Goal: Transaction & Acquisition: Purchase product/service

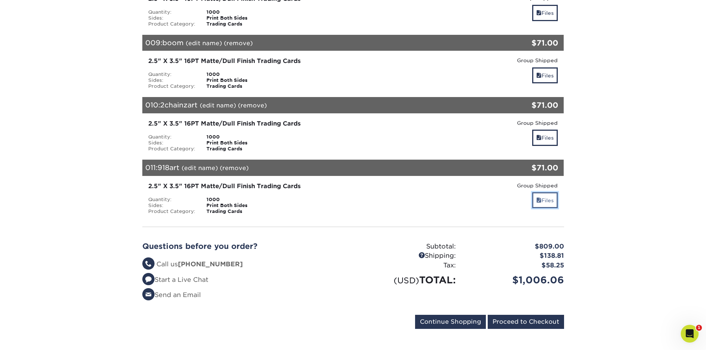
click at [547, 198] on link "Files" at bounding box center [545, 200] width 26 height 16
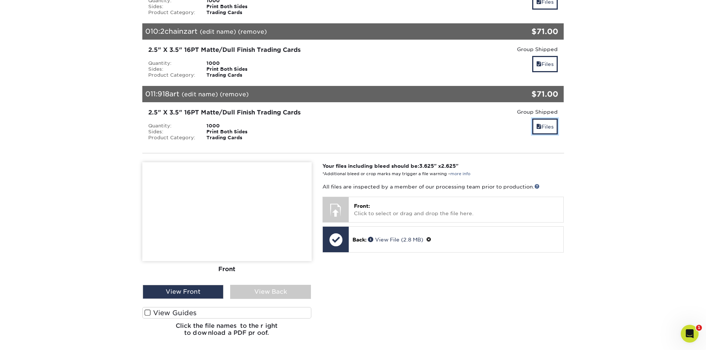
scroll to position [722, 0]
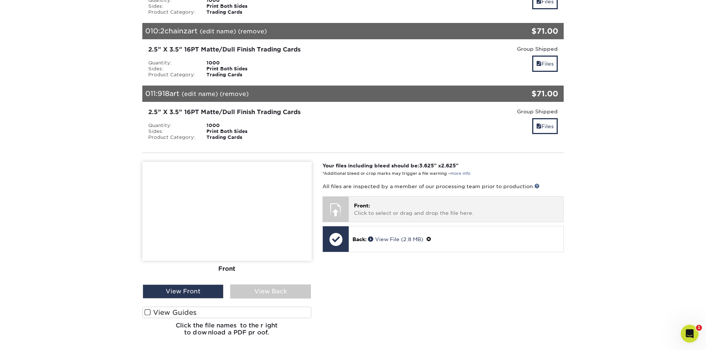
click at [415, 212] on p "Front: Click to select or drag and drop the file here." at bounding box center [456, 209] width 204 height 15
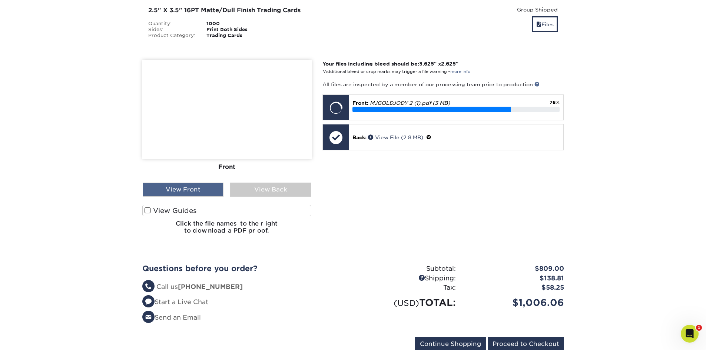
scroll to position [833, 0]
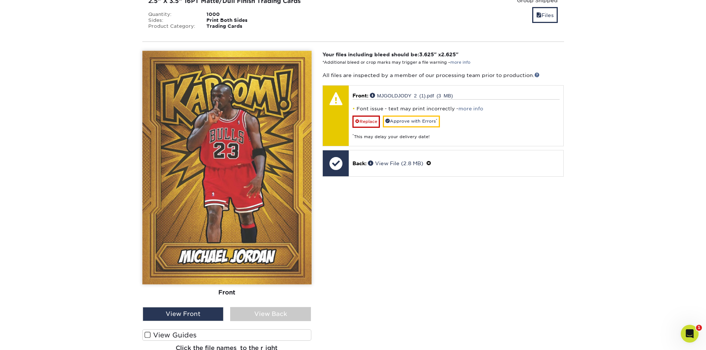
click at [146, 337] on span at bounding box center [147, 335] width 6 height 7
click at [0, 0] on input "View Guides" at bounding box center [0, 0] width 0 height 0
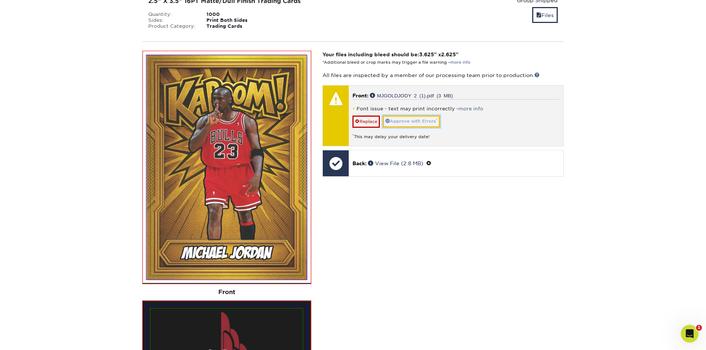
click at [412, 119] on link "Approve with Errors *" at bounding box center [411, 121] width 57 height 11
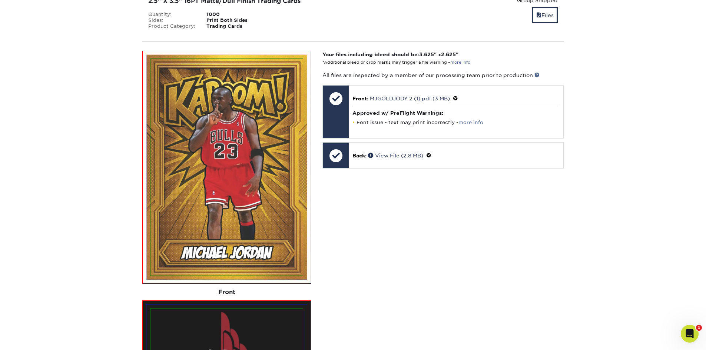
scroll to position [907, 0]
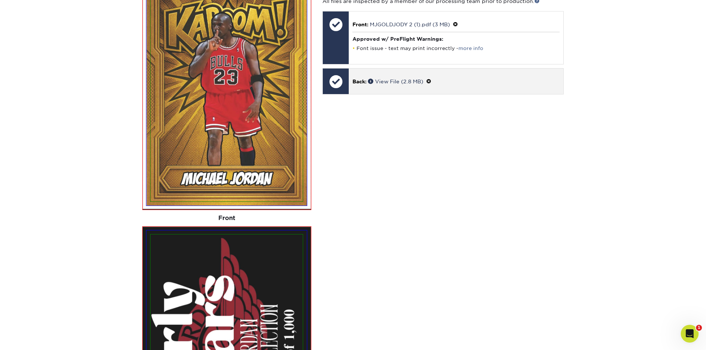
click at [364, 88] on div "Back: View File (2.8 MB)" at bounding box center [456, 82] width 214 height 26
click at [434, 81] on p "Back: View File (2.8 MB)" at bounding box center [455, 81] width 207 height 8
click at [430, 78] on p "Back: View File (2.8 MB)" at bounding box center [455, 81] width 207 height 8
click at [431, 81] on span at bounding box center [428, 82] width 5 height 6
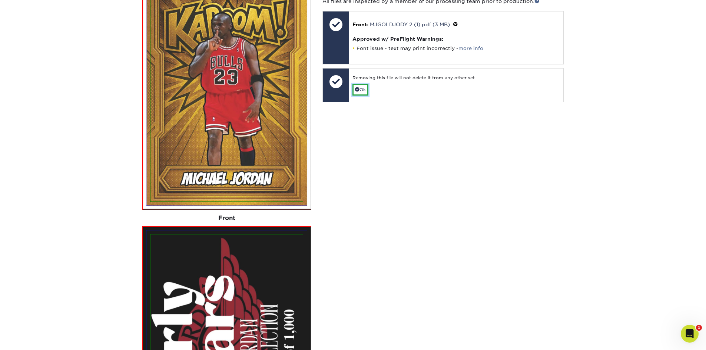
click at [362, 93] on link "Ok" at bounding box center [360, 89] width 16 height 11
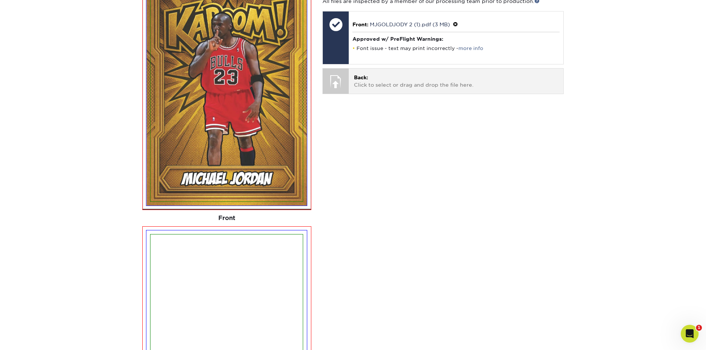
click at [398, 84] on p "Back: Click to select or drag and drop the file here." at bounding box center [456, 81] width 204 height 15
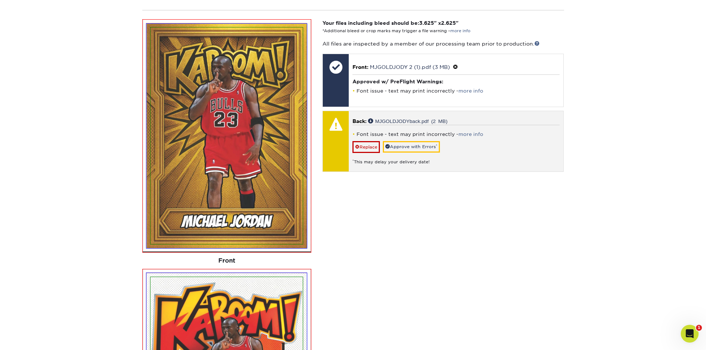
scroll to position [833, 0]
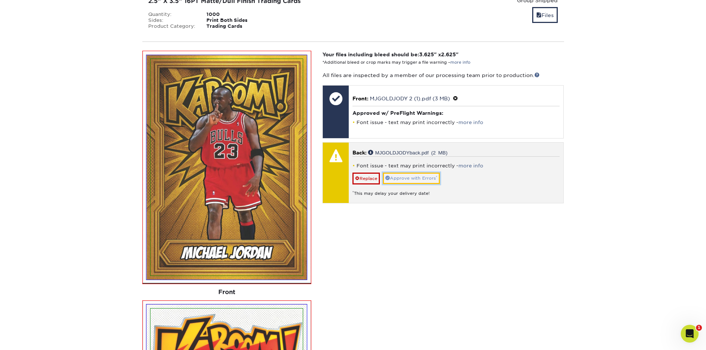
click at [427, 182] on link "Approve with Errors *" at bounding box center [411, 178] width 57 height 11
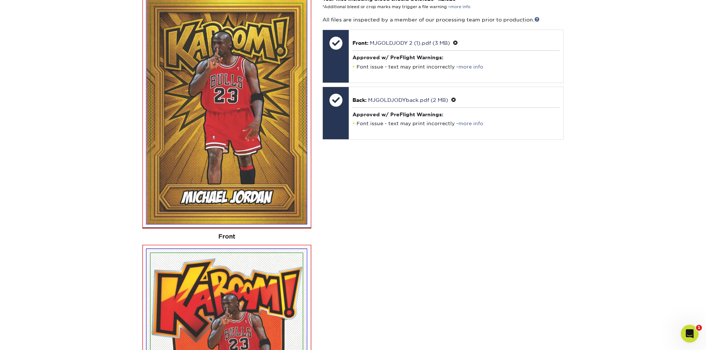
scroll to position [889, 0]
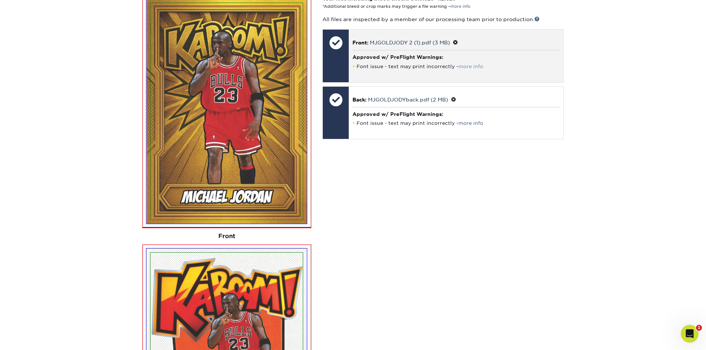
click at [473, 66] on link "more info" at bounding box center [470, 67] width 25 height 6
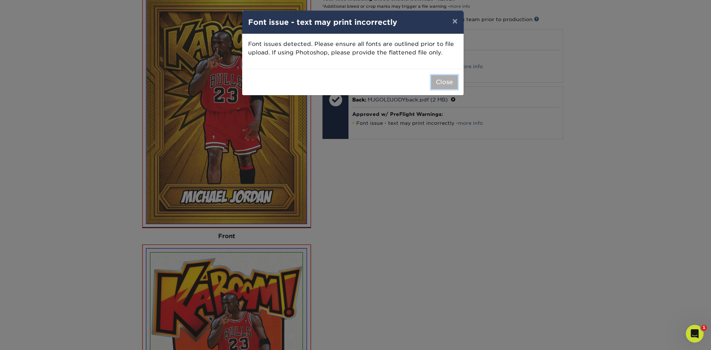
click at [440, 84] on button "Close" at bounding box center [444, 82] width 27 height 14
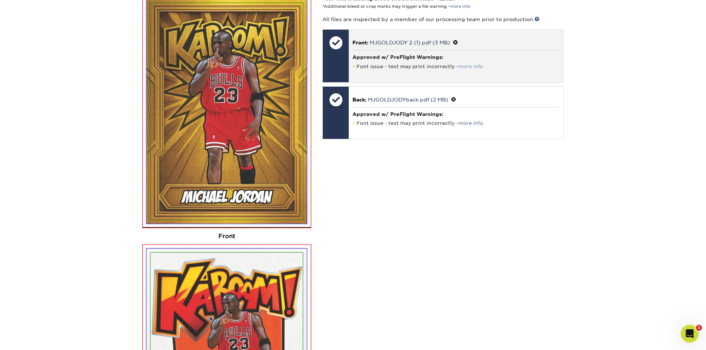
click at [471, 68] on link "more info" at bounding box center [470, 67] width 25 height 6
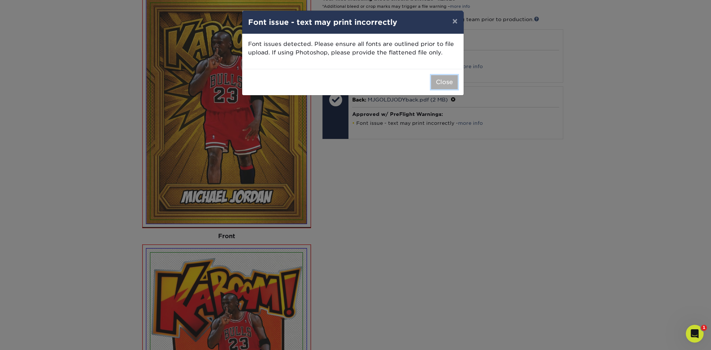
click at [442, 76] on button "Close" at bounding box center [444, 82] width 27 height 14
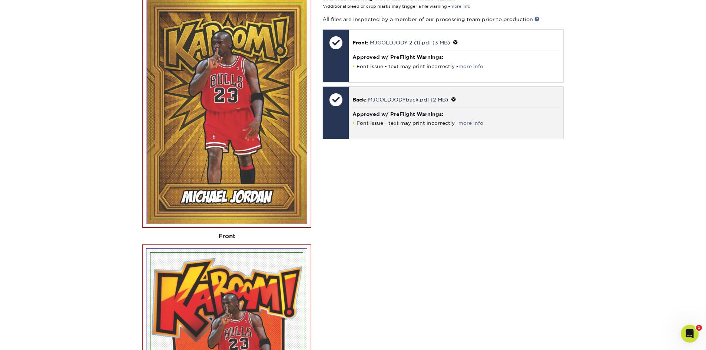
click at [456, 99] on span at bounding box center [453, 100] width 5 height 6
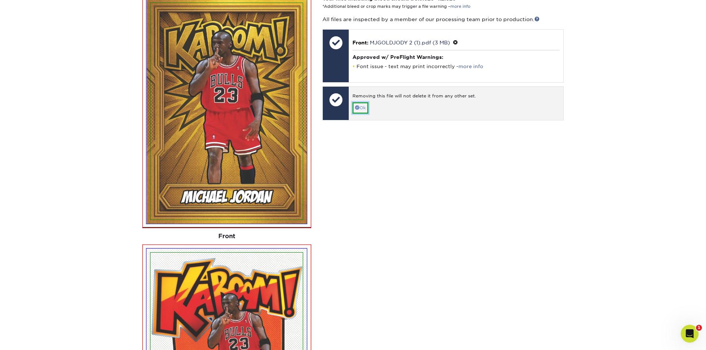
click at [362, 111] on link "Ok" at bounding box center [360, 107] width 16 height 11
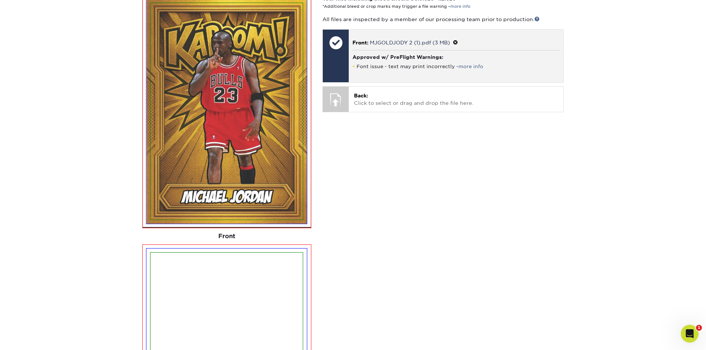
click at [457, 42] on span at bounding box center [455, 43] width 5 height 6
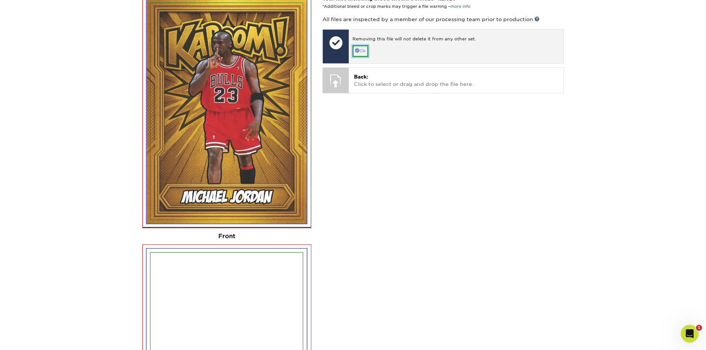
click at [363, 53] on link "Ok" at bounding box center [360, 50] width 16 height 11
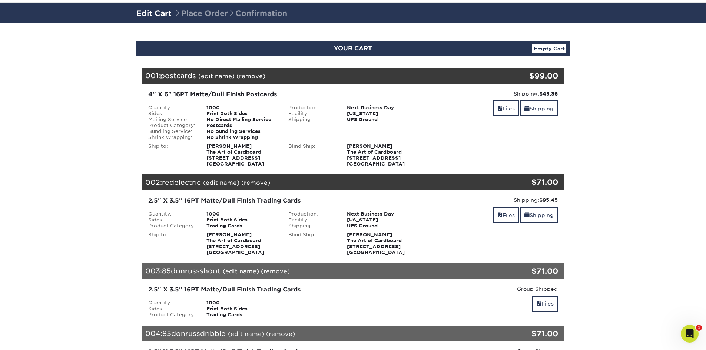
scroll to position [0, 0]
